Goal: Use online tool/utility: Utilize a website feature to perform a specific function

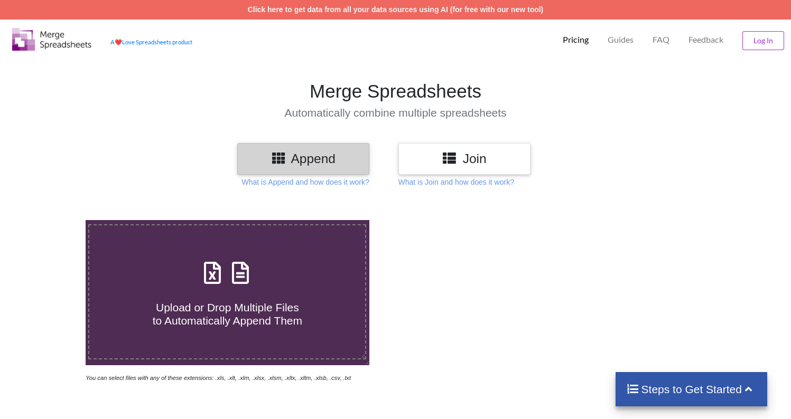
click at [237, 261] on icon at bounding box center [240, 268] width 26 height 22
click at [54, 220] on input "Upload or Drop Multiple Files to Automatically Append Them" at bounding box center [54, 220] width 0 height 0
type input "C:\fakepath\[PERSON_NAME] MSC _Dati essenziali (3).xlsx"
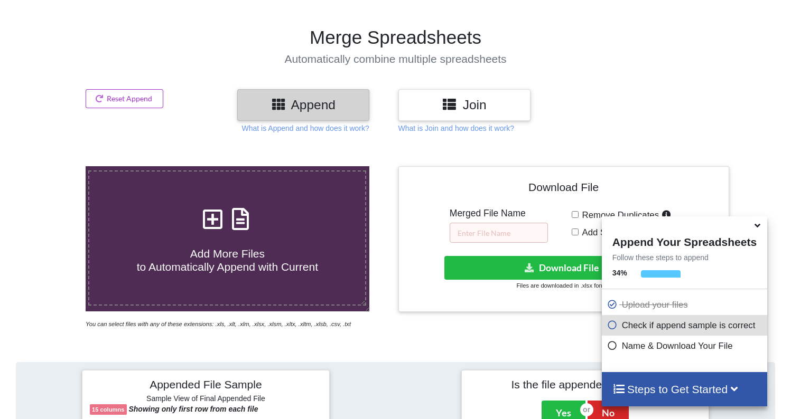
scroll to position [202, 0]
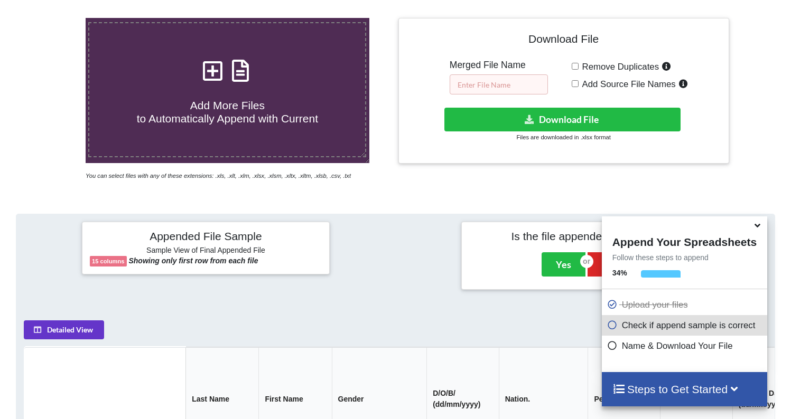
click at [496, 85] on input "text" at bounding box center [498, 84] width 98 height 20
type input "E"
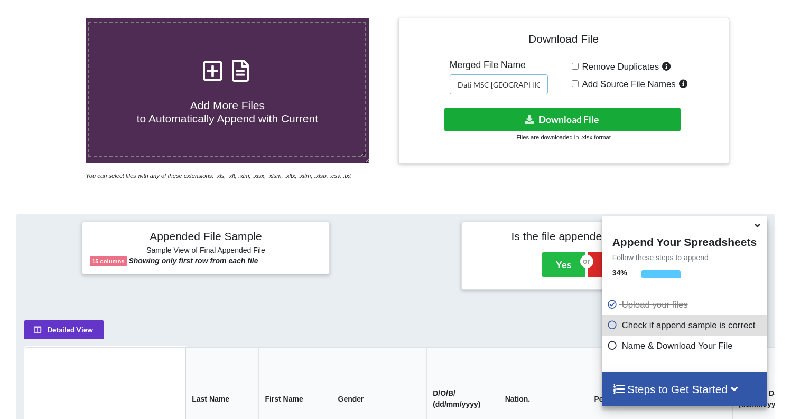
type input "Dati MSC [GEOGRAPHIC_DATA]"
click at [550, 120] on button "Download File" at bounding box center [562, 120] width 236 height 24
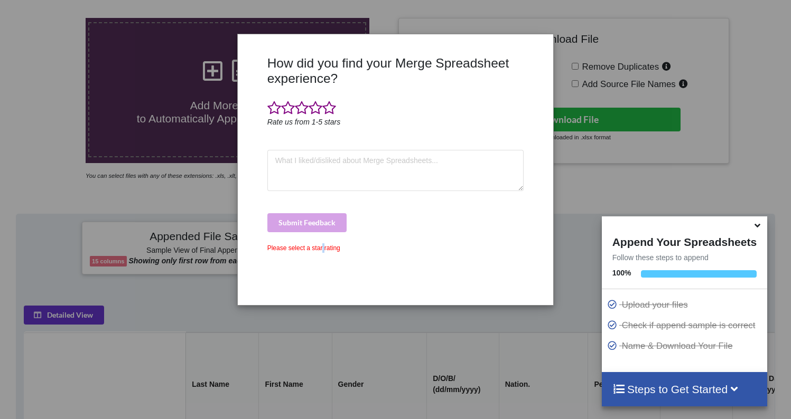
click at [327, 247] on div "Please select a star rating" at bounding box center [395, 248] width 257 height 10
click at [567, 216] on div "How did you find your Merge Spreadsheet experience? Rate us from 1-5 stars Subm…" at bounding box center [395, 209] width 791 height 419
click at [432, 158] on textarea at bounding box center [395, 170] width 257 height 41
click at [330, 104] on span at bounding box center [329, 108] width 14 height 15
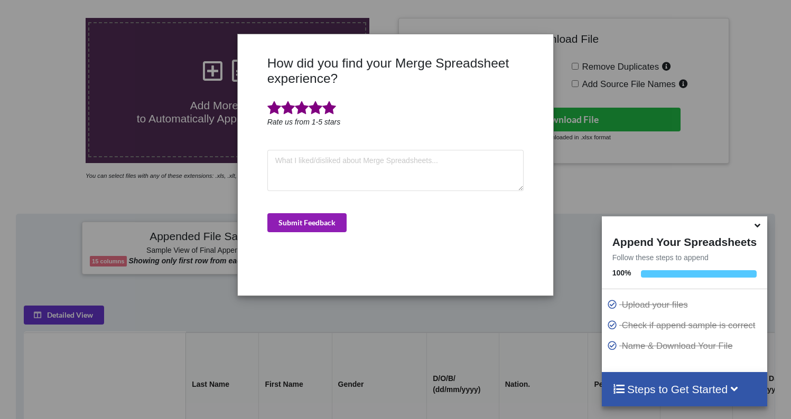
click at [315, 222] on button "Submit Feedback" at bounding box center [306, 222] width 79 height 19
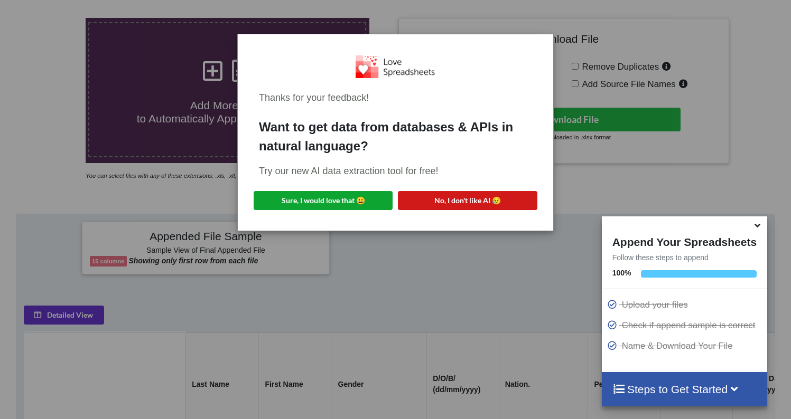
drag, startPoint x: 333, startPoint y: 202, endPoint x: 445, endPoint y: 194, distance: 112.2
click at [445, 194] on div "Sure, I would love that 😀 No, I don't like AI 😥" at bounding box center [395, 200] width 289 height 19
click at [447, 199] on button "No, I don't like AI 😥" at bounding box center [467, 200] width 139 height 19
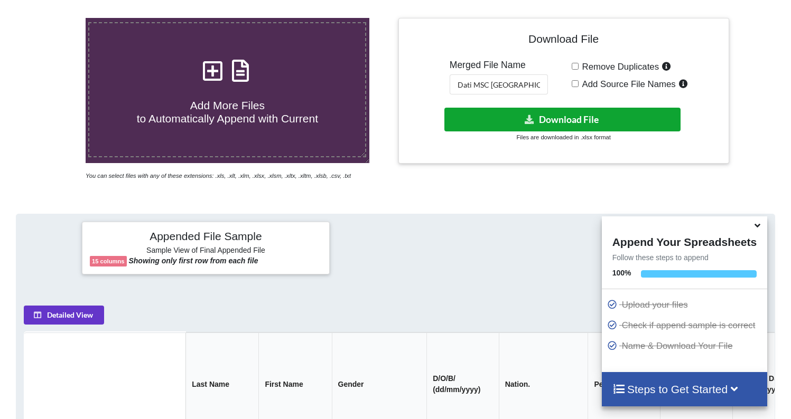
click at [579, 121] on button "Download File" at bounding box center [562, 120] width 236 height 24
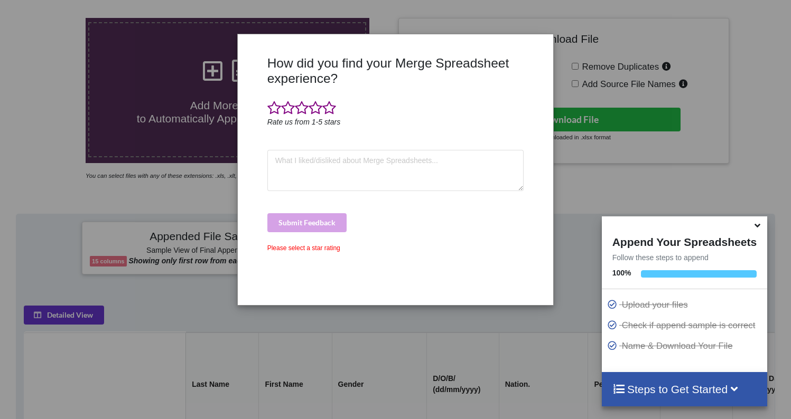
click at [329, 109] on span at bounding box center [329, 108] width 14 height 15
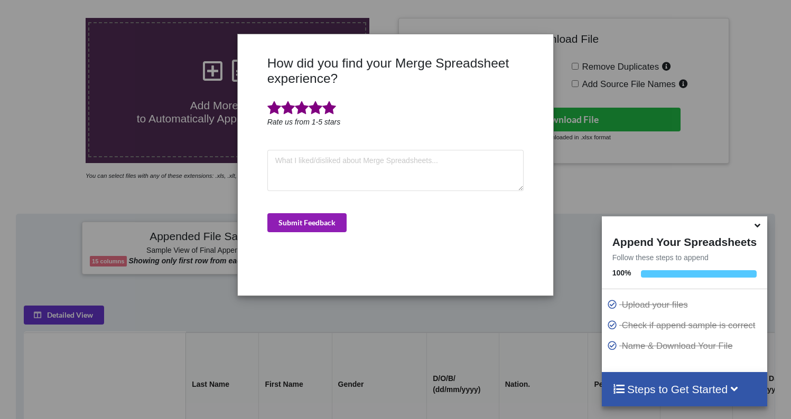
click at [336, 221] on button "Submit Feedback" at bounding box center [306, 222] width 79 height 19
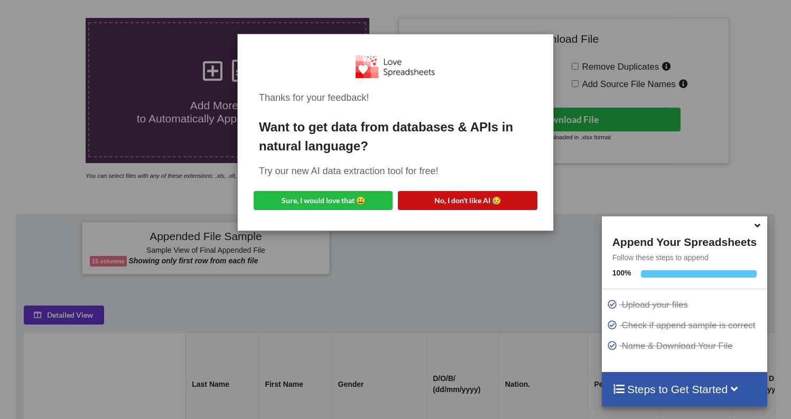
click at [413, 202] on button "No, I don't like AI 😥" at bounding box center [467, 200] width 139 height 19
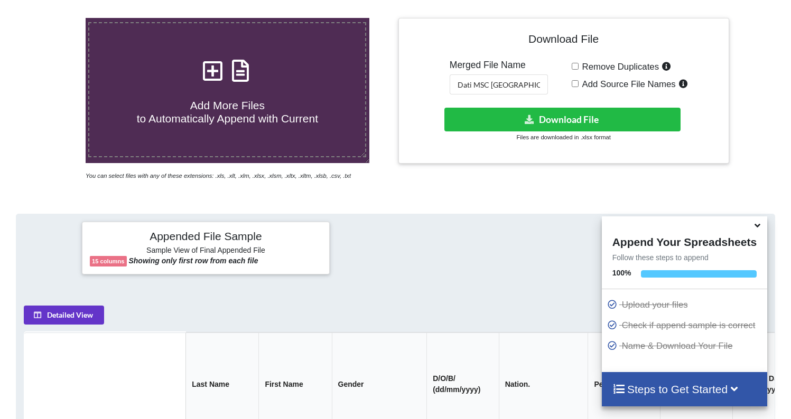
scroll to position [0, 0]
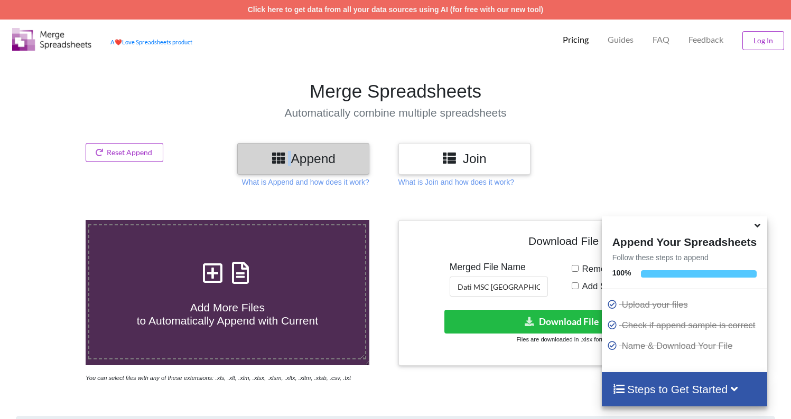
drag, startPoint x: 283, startPoint y: 155, endPoint x: 293, endPoint y: 155, distance: 10.6
click at [293, 155] on h3 "Append" at bounding box center [303, 158] width 116 height 15
click at [369, 186] on p "What is Join and how does it work?" at bounding box center [305, 182] width 127 height 11
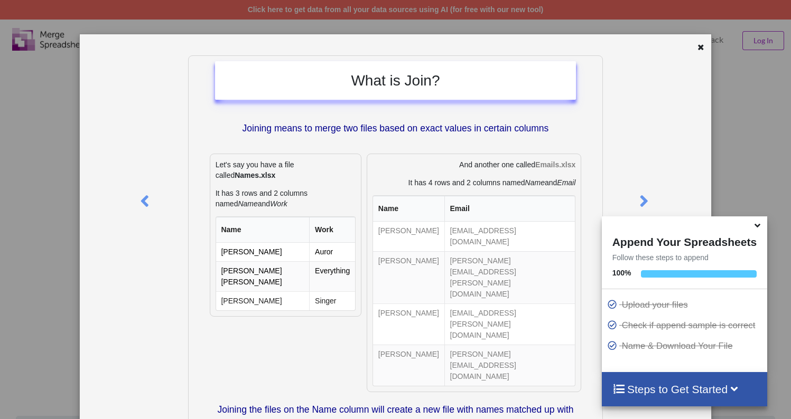
scroll to position [182, 0]
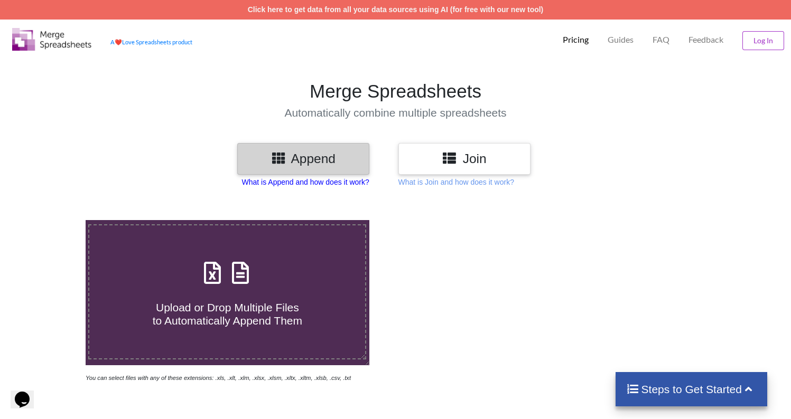
click at [321, 181] on p "What is Append and how does it work?" at bounding box center [305, 182] width 127 height 11
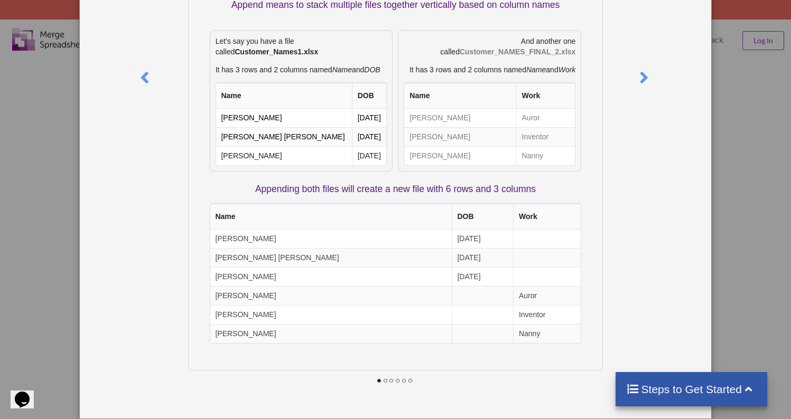
click at [106, 152] on div at bounding box center [132, 171] width 105 height 479
click at [60, 159] on div "What is Append? Append means to stack multiple files together vertically based …" at bounding box center [395, 209] width 791 height 419
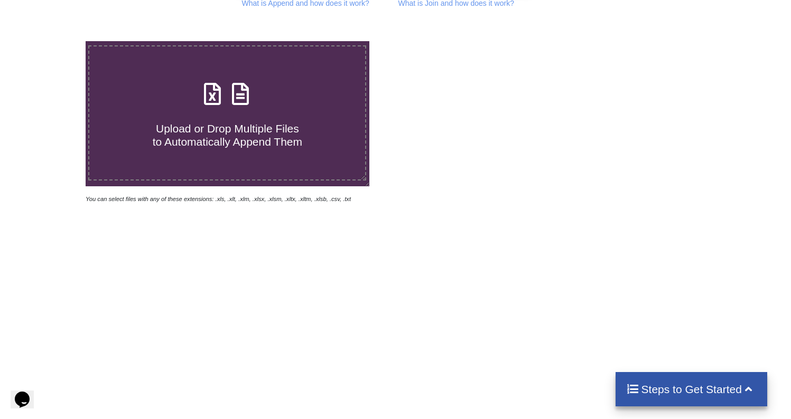
scroll to position [185, 0]
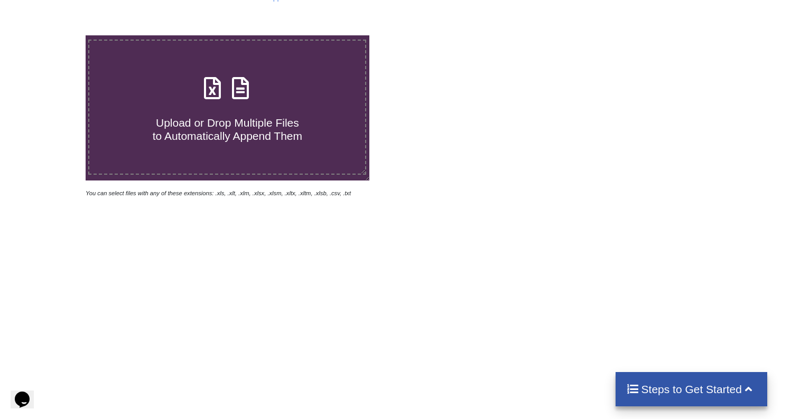
click at [250, 142] on span "Upload or Drop Multiple Files to Automatically Append Them" at bounding box center [227, 129] width 149 height 25
click at [54, 35] on input "Upload or Drop Multiple Files to Automatically Append Them" at bounding box center [54, 35] width 0 height 0
type input "C:\fakepath\BRUSONI MSC _Dati essenziali (1)(Sheet1).csv"
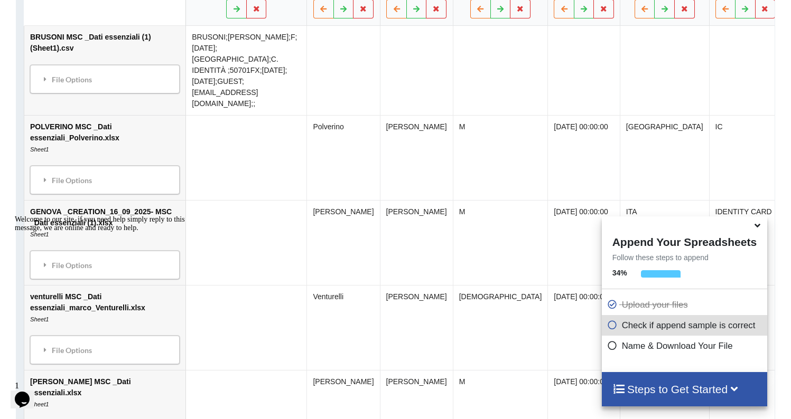
scroll to position [0, 0]
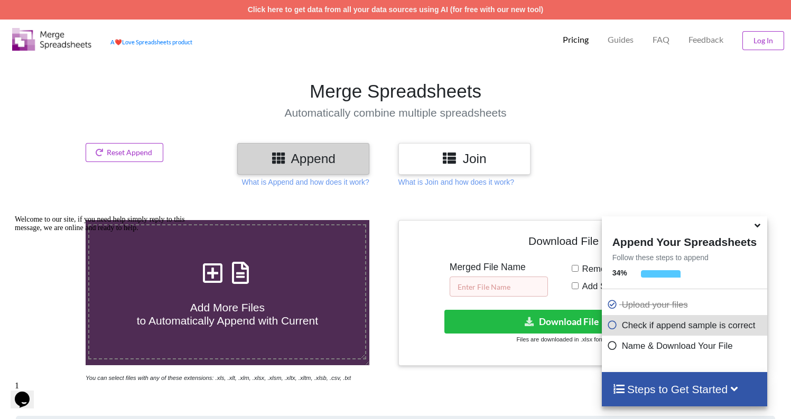
click at [463, 294] on input "text" at bounding box center [498, 287] width 98 height 20
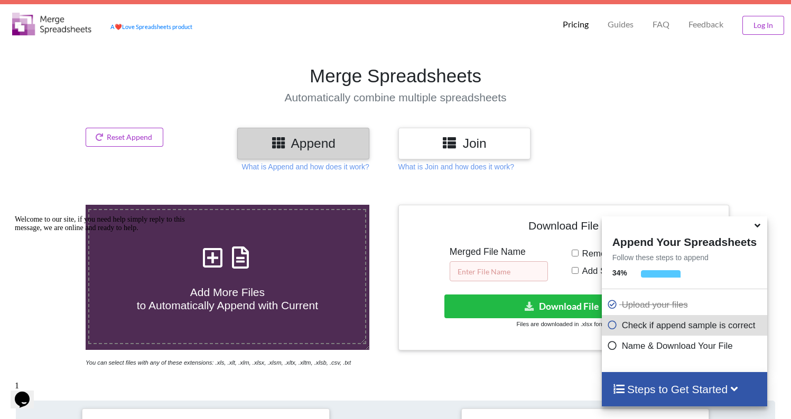
scroll to position [17, 0]
